Goal: Check status: Check status

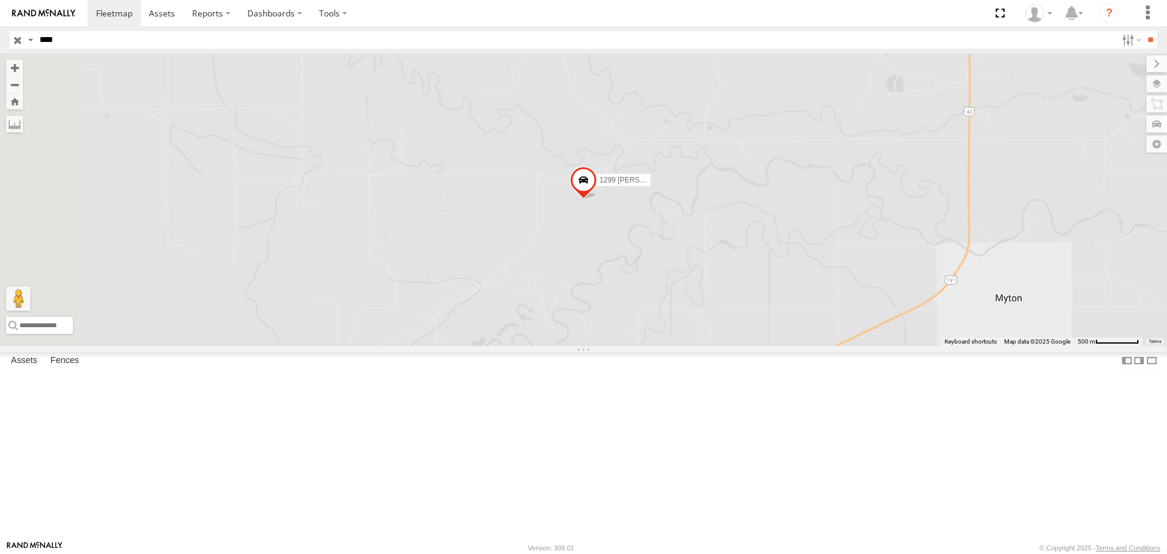
click at [50, 41] on input "****" at bounding box center [576, 40] width 1082 height 18
click at [71, 40] on input "****" at bounding box center [576, 40] width 1082 height 18
click at [1144, 42] on input "**" at bounding box center [1151, 40] width 14 height 18
click at [0, 0] on link at bounding box center [0, 0] width 0 height 0
